Goal: Transaction & Acquisition: Obtain resource

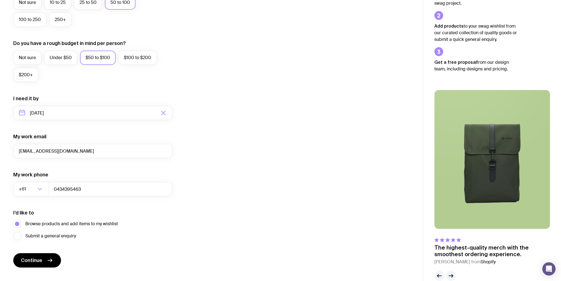
scroll to position [188, 0]
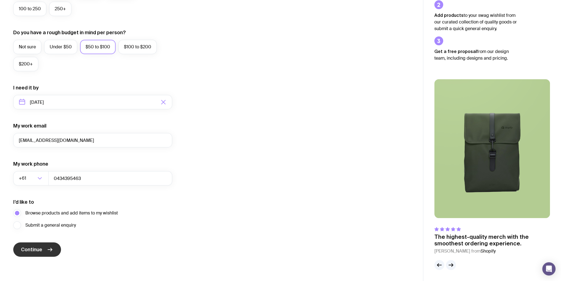
click at [49, 248] on icon "submit" at bounding box center [50, 249] width 7 height 7
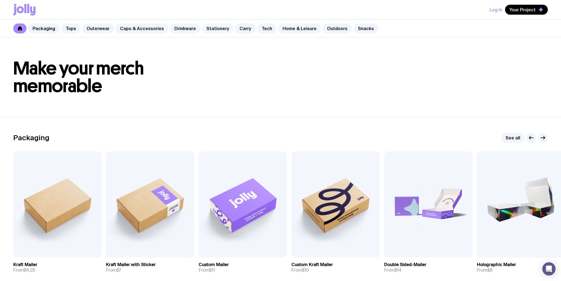
click at [205, 26] on link "Stationery" at bounding box center [217, 28] width 31 height 10
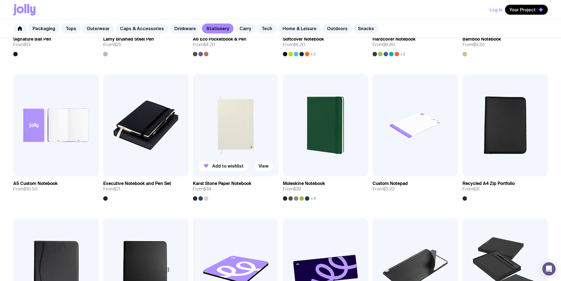
scroll to position [221, 0]
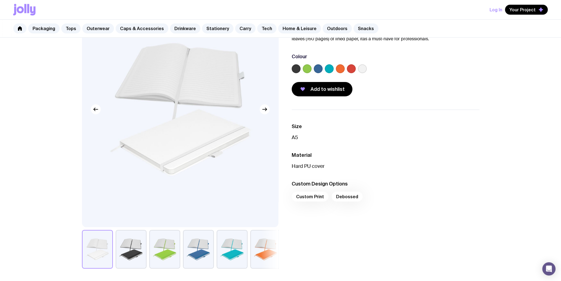
scroll to position [55, 0]
click at [131, 254] on button "button" at bounding box center [131, 249] width 31 height 39
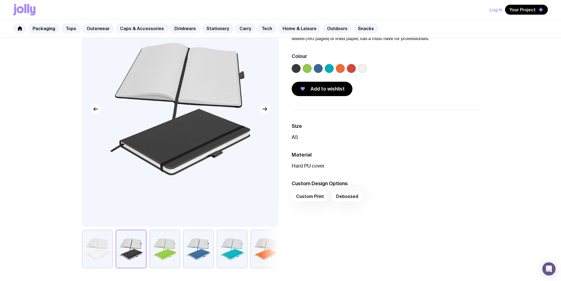
click at [167, 251] on button "button" at bounding box center [164, 249] width 31 height 39
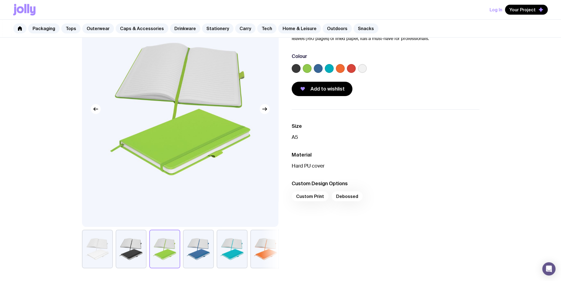
click at [198, 251] on button "button" at bounding box center [198, 249] width 31 height 39
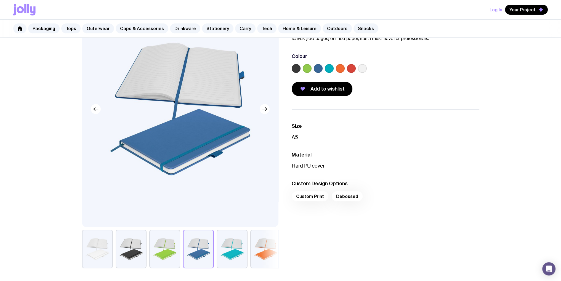
click at [225, 249] on button "button" at bounding box center [232, 249] width 31 height 39
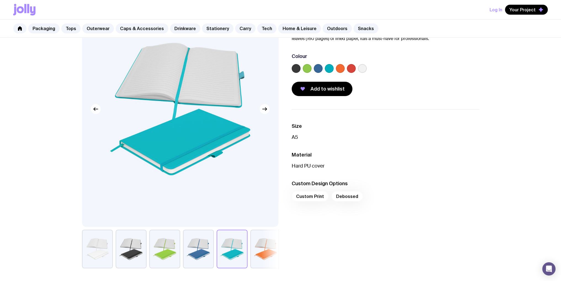
click at [264, 252] on button "button" at bounding box center [265, 249] width 31 height 39
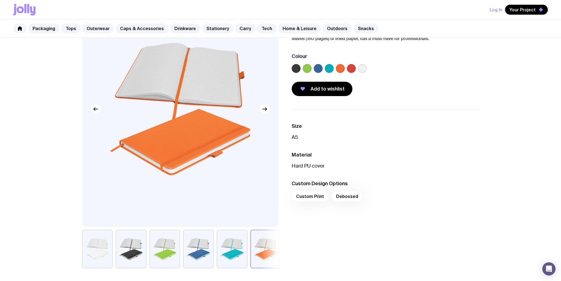
click at [286, 249] on div "Size A5 Material Hard PU cover Custom Design Options Custom Print Debossed" at bounding box center [381, 188] width 196 height 159
click at [264, 251] on button "button" at bounding box center [265, 249] width 31 height 39
click at [267, 107] on icon "button" at bounding box center [264, 109] width 7 height 7
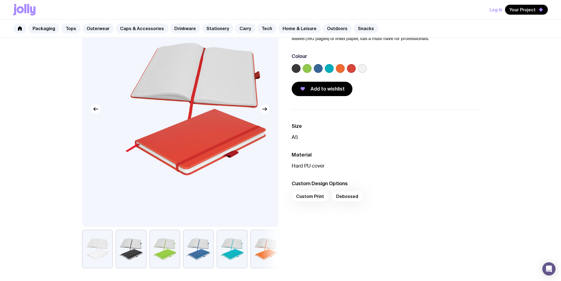
click at [267, 107] on icon "button" at bounding box center [264, 109] width 7 height 7
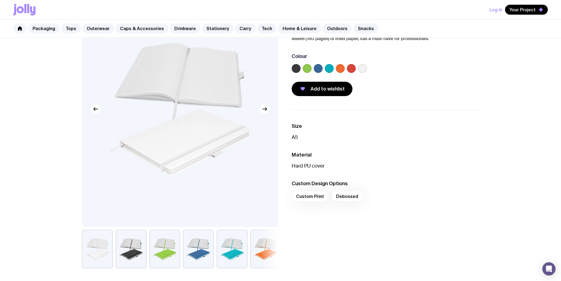
click at [130, 254] on button "button" at bounding box center [131, 249] width 31 height 39
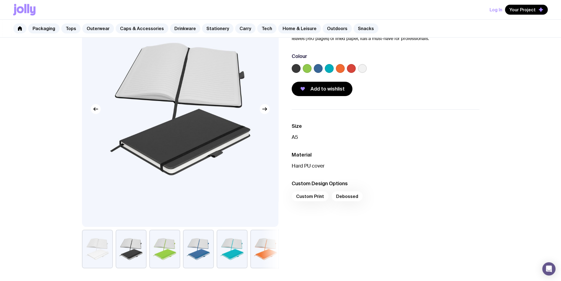
click at [302, 197] on div "Custom Print Debossed" at bounding box center [386, 197] width 188 height 13
click at [341, 197] on div "Custom Print Debossed" at bounding box center [386, 197] width 188 height 13
click at [354, 163] on p "Hard PU cover" at bounding box center [386, 165] width 188 height 7
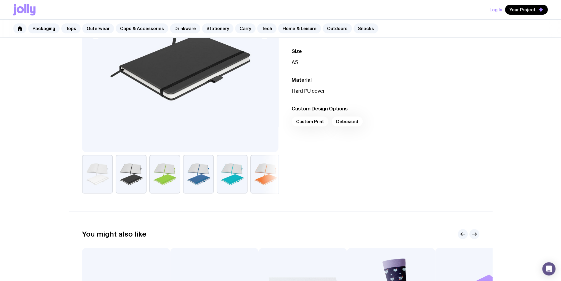
scroll to position [83, 0]
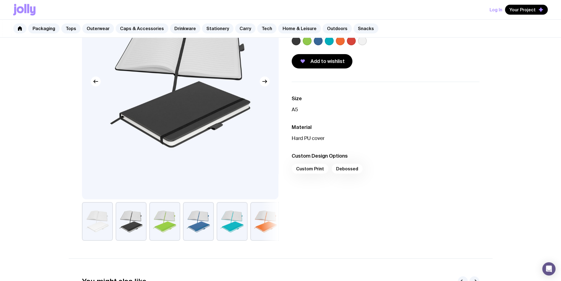
click at [343, 167] on div "Custom Print Debossed" at bounding box center [386, 170] width 188 height 13
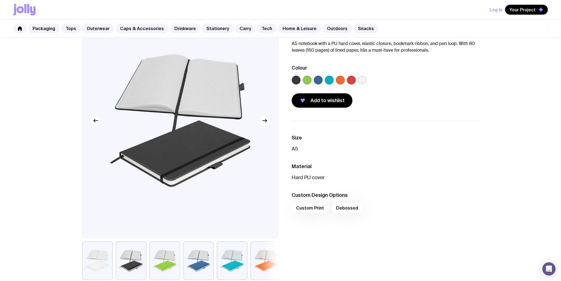
scroll to position [0, 0]
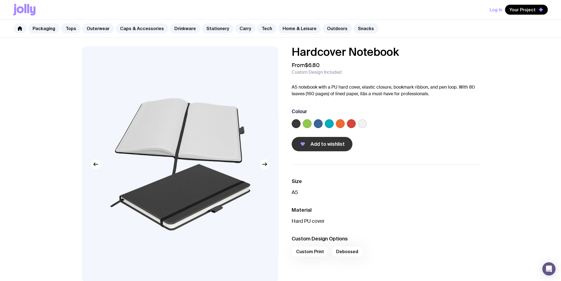
click at [326, 144] on span "Add to wishlist" at bounding box center [327, 144] width 34 height 7
click at [494, 34] on span "Hardcover Notebook has been added to your wishlist" at bounding box center [490, 33] width 106 height 6
click at [522, 8] on span "Your Project" at bounding box center [522, 10] width 26 height 6
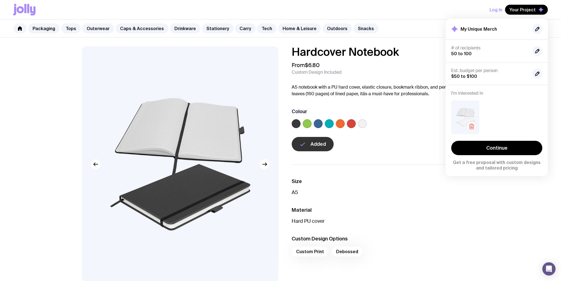
click at [465, 110] on img at bounding box center [465, 117] width 28 height 34
click at [498, 147] on link "Continue" at bounding box center [496, 148] width 91 height 14
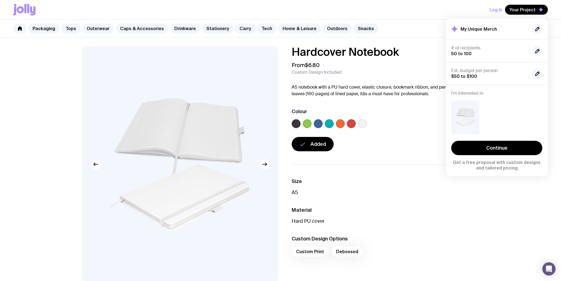
click at [403, 114] on div "Colour" at bounding box center [386, 111] width 188 height 7
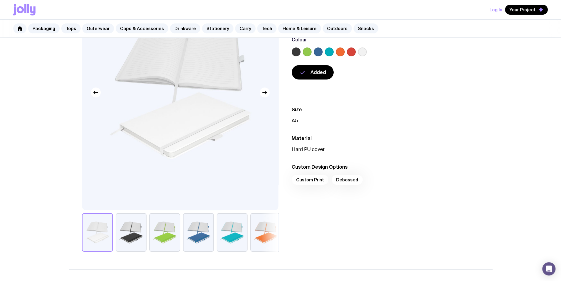
scroll to position [28, 0]
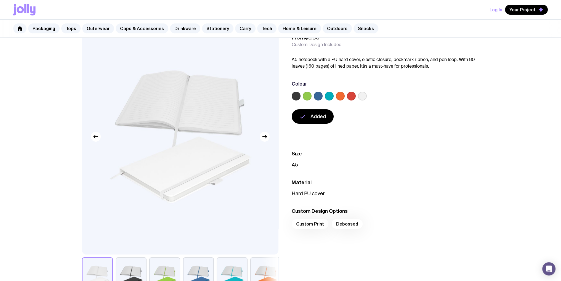
click at [475, 125] on div "Hardcover Notebook From $6.80 Custom Design Included A5 notebook with a PU hard…" at bounding box center [281, 157] width 424 height 277
